Goal: Browse casually

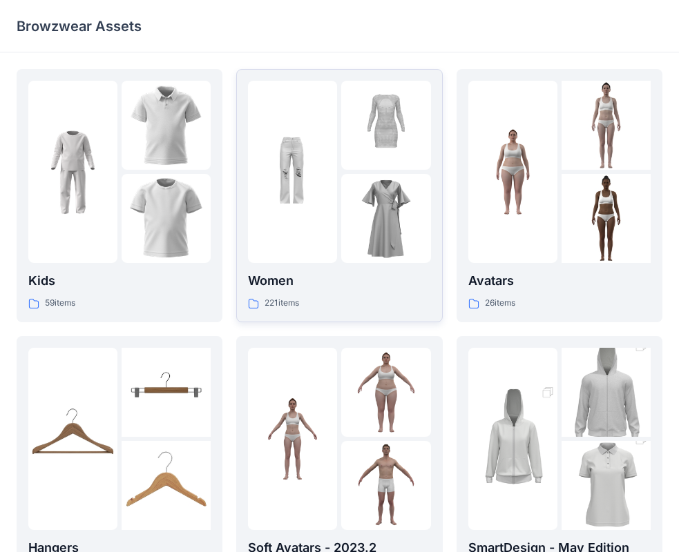
click at [342, 276] on p "Women" at bounding box center [339, 280] width 182 height 19
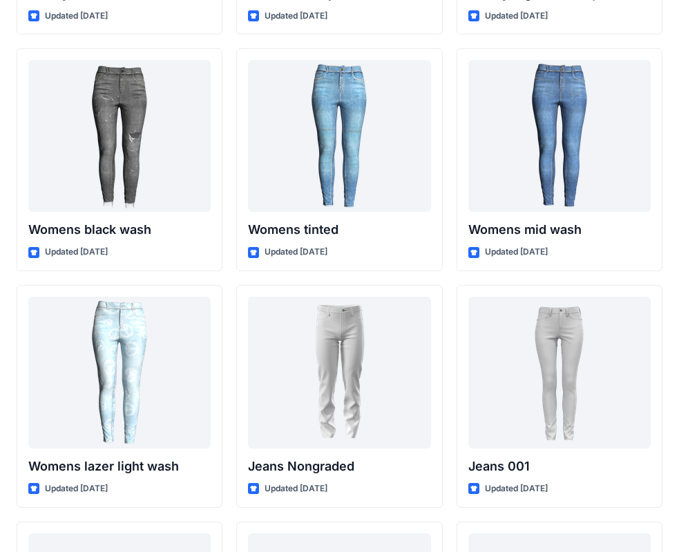
scroll to position [9722, 0]
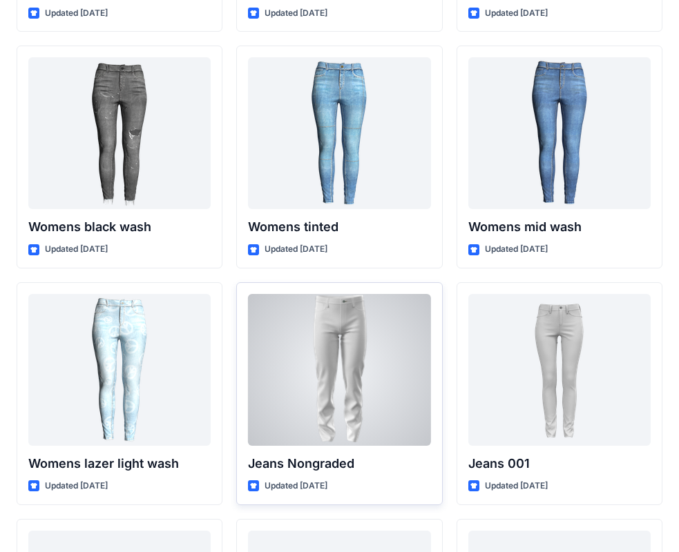
click at [373, 345] on div at bounding box center [339, 370] width 182 height 152
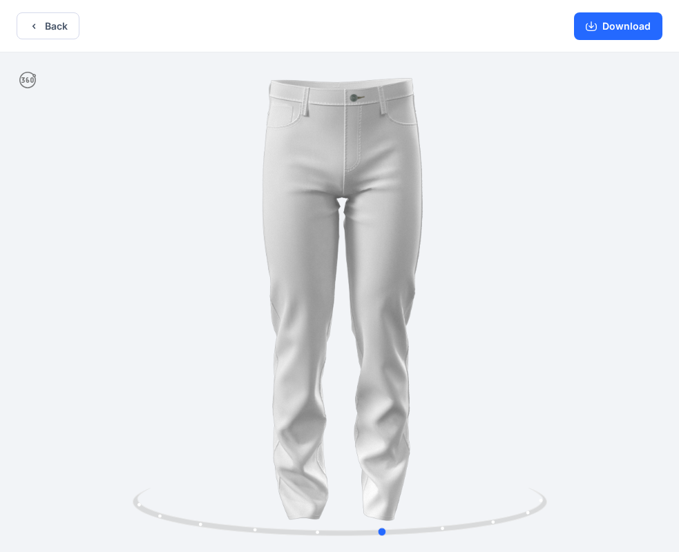
drag, startPoint x: 530, startPoint y: 510, endPoint x: 482, endPoint y: 418, distance: 103.8
click at [573, 517] on div at bounding box center [339, 303] width 679 height 503
click at [62, 24] on button "Back" at bounding box center [48, 25] width 63 height 27
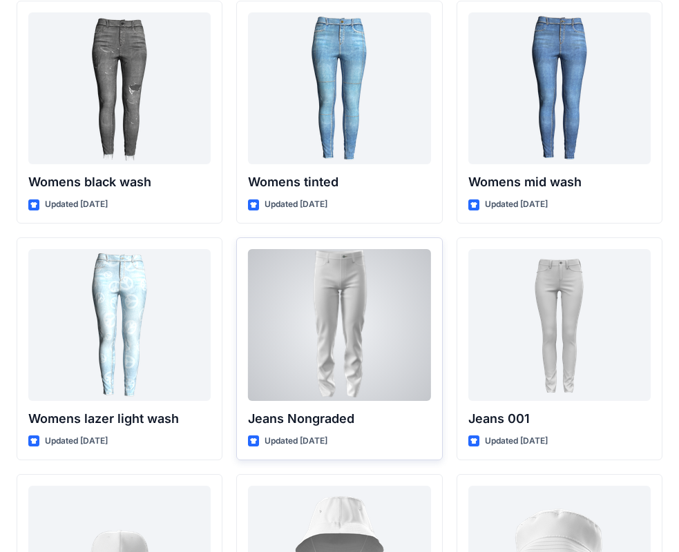
scroll to position [9791, 0]
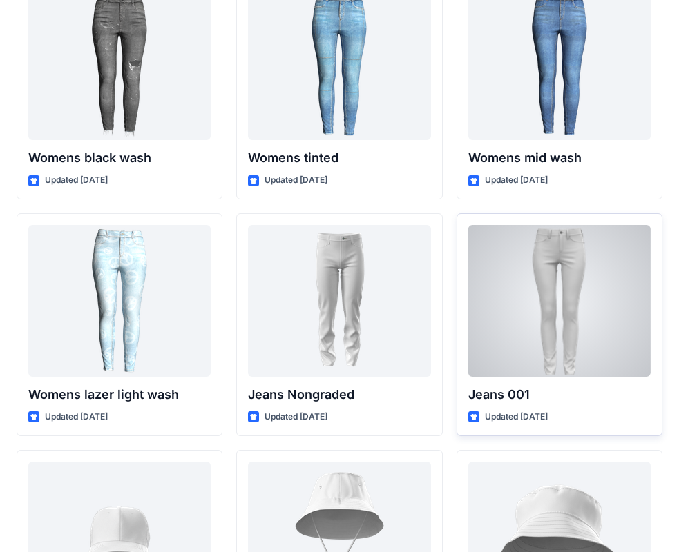
click at [505, 300] on div at bounding box center [559, 301] width 182 height 152
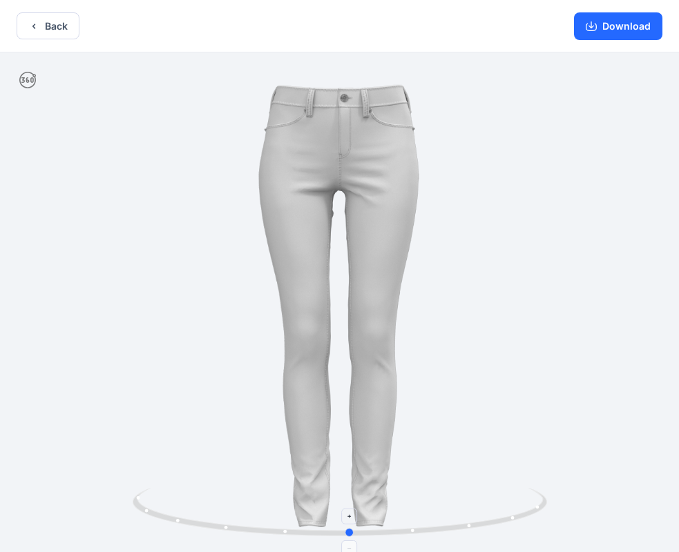
drag, startPoint x: 516, startPoint y: 518, endPoint x: 528, endPoint y: 514, distance: 12.4
click at [528, 514] on icon at bounding box center [342, 514] width 418 height 52
click at [21, 23] on button "Back" at bounding box center [48, 25] width 63 height 27
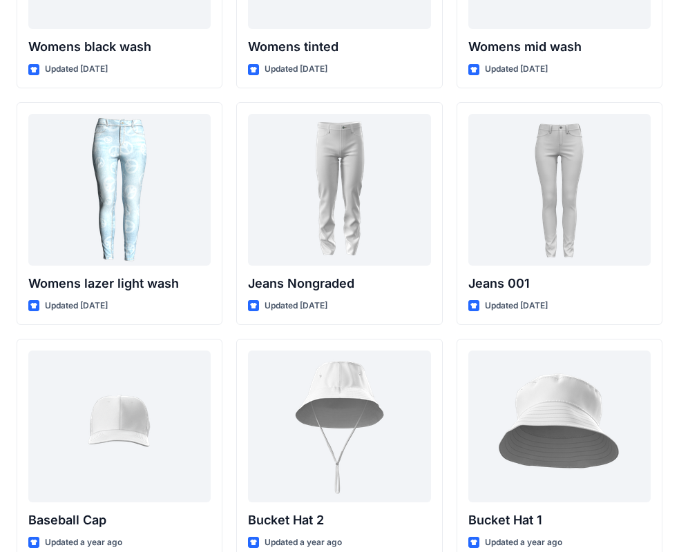
scroll to position [9978, 0]
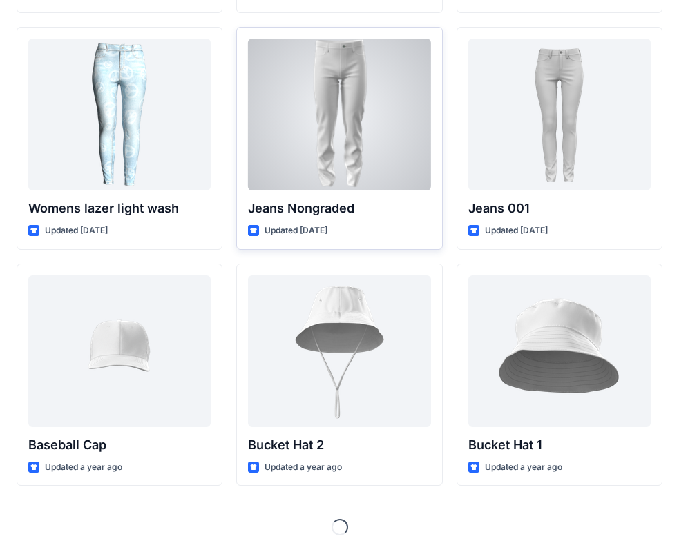
click at [291, 155] on div at bounding box center [339, 115] width 182 height 152
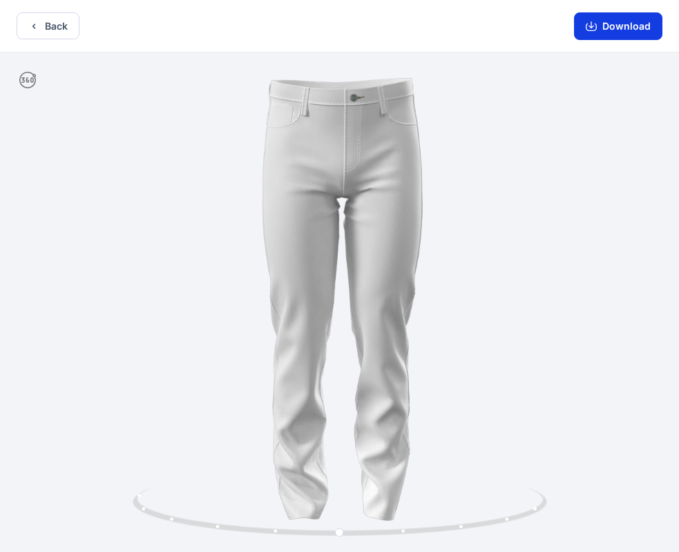
click at [620, 37] on button "Download" at bounding box center [618, 26] width 88 height 28
